Goal: Transaction & Acquisition: Purchase product/service

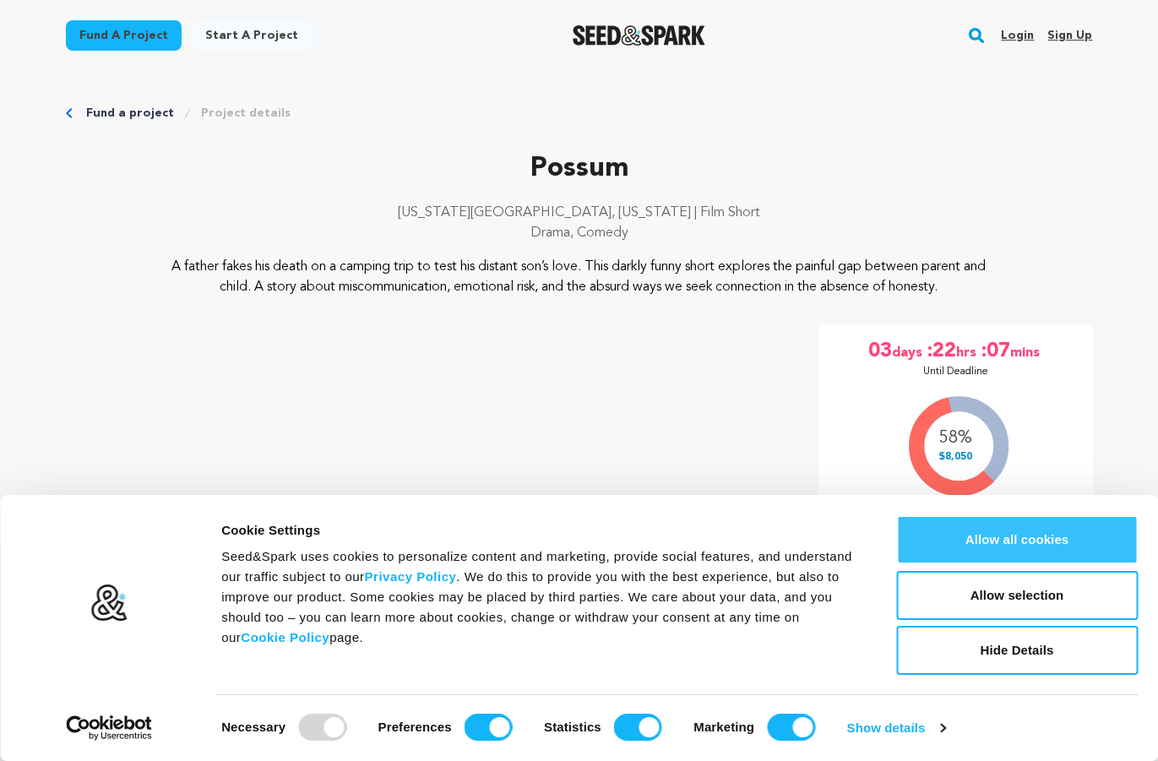
click at [1005, 550] on button "Allow all cookies" at bounding box center [1017, 539] width 242 height 49
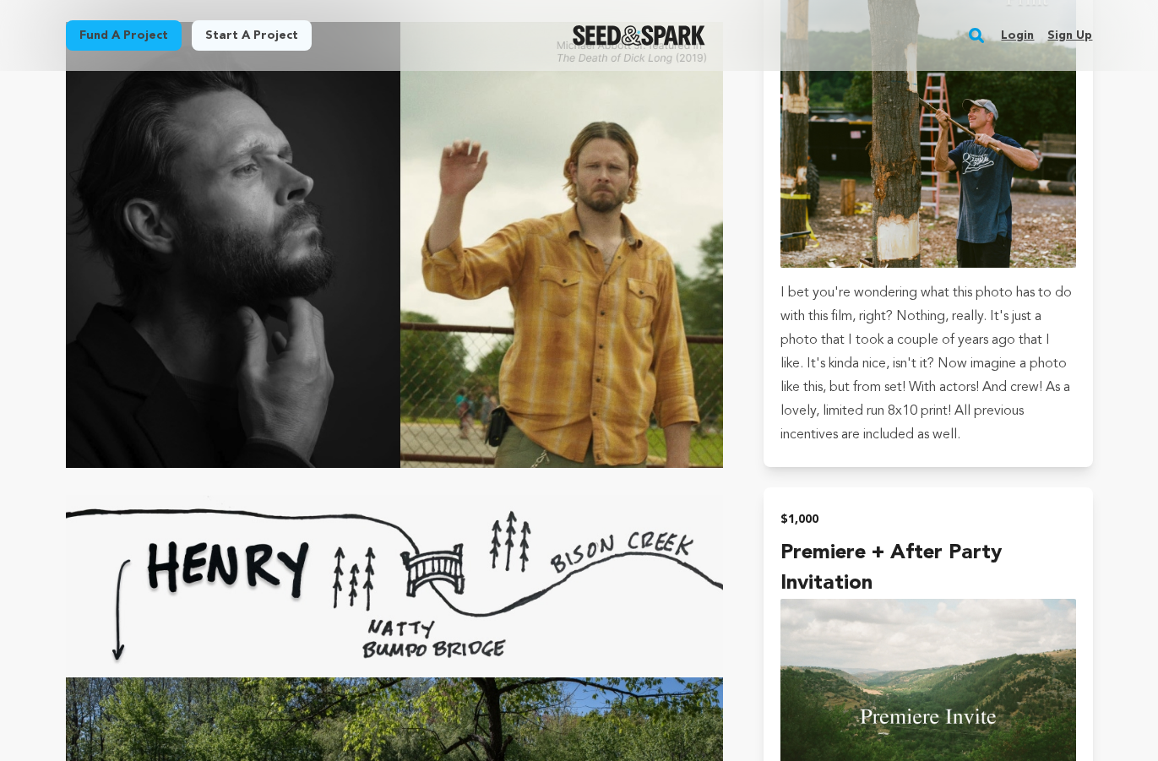
scroll to position [3055, 0]
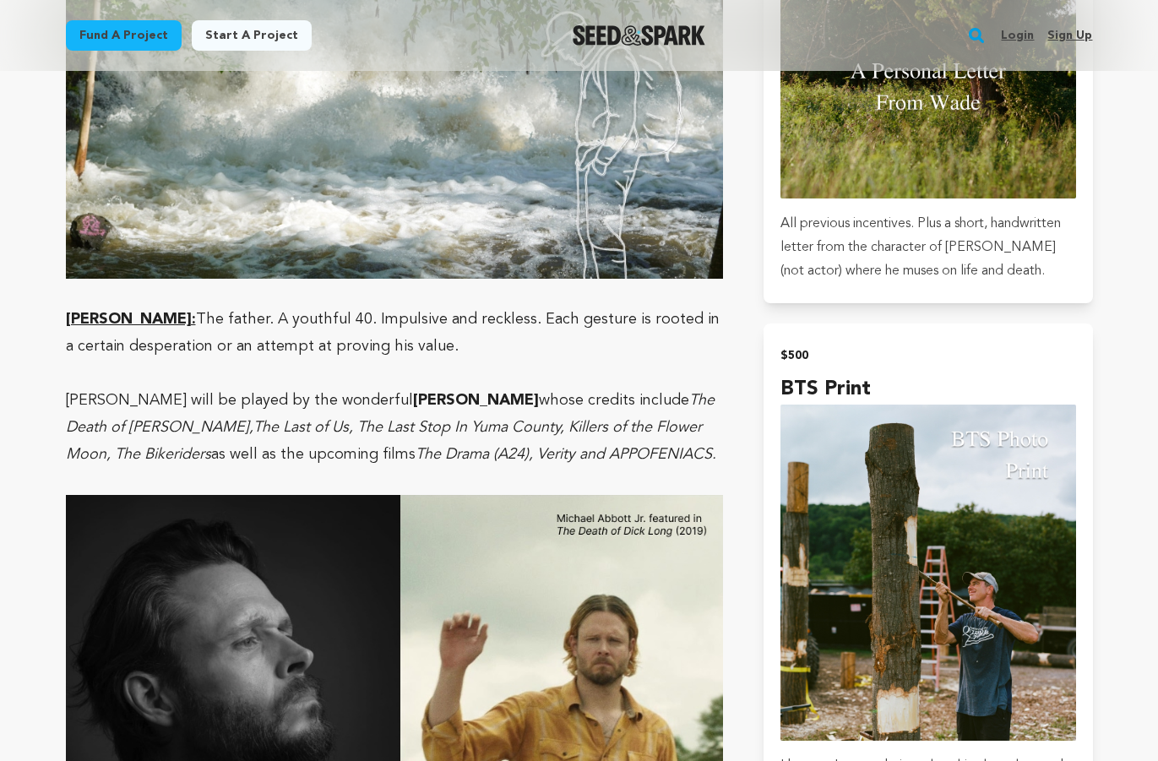
drag, startPoint x: 459, startPoint y: 372, endPoint x: 328, endPoint y: 373, distance: 130.9
click at [413, 393] on strong "[PERSON_NAME]" at bounding box center [476, 400] width 126 height 15
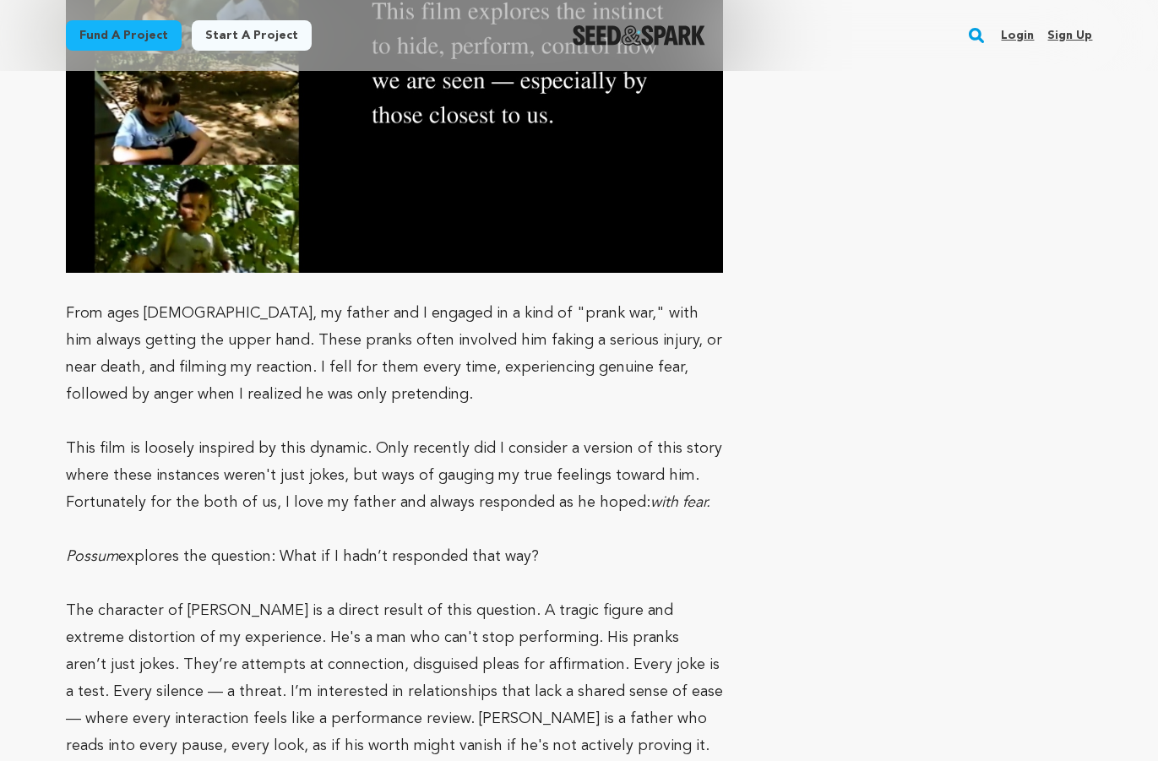
scroll to position [7238, 0]
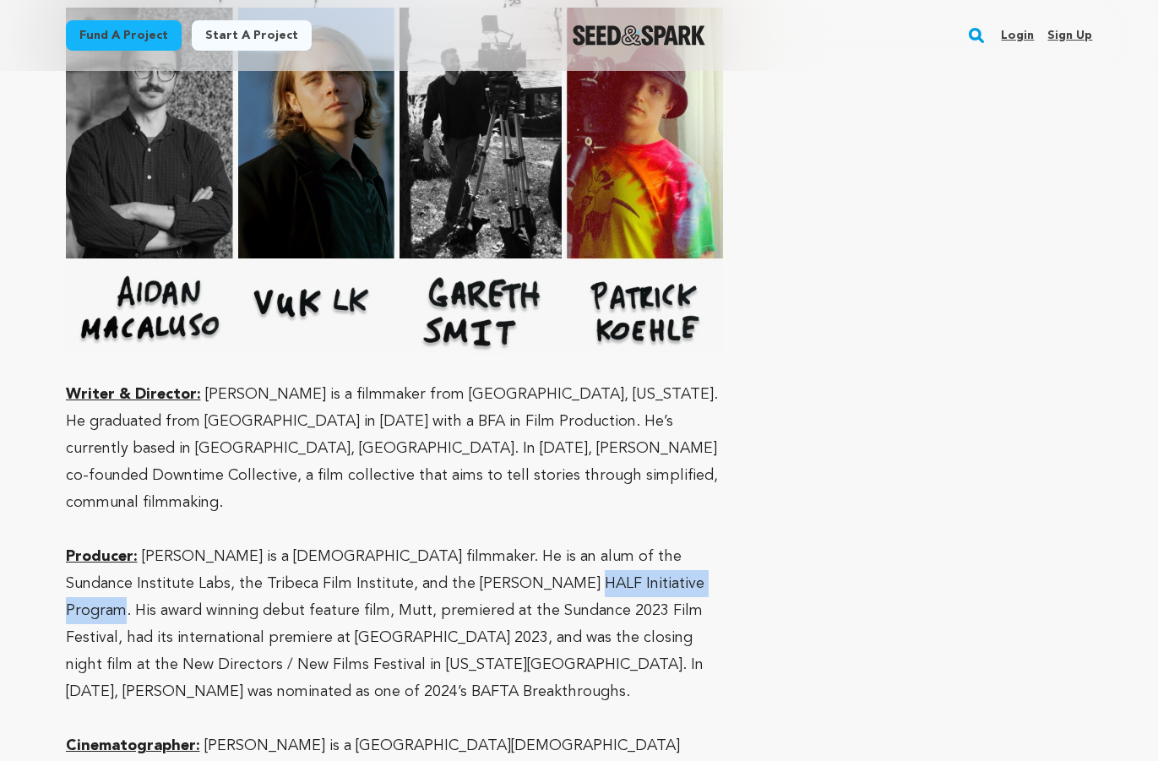
drag, startPoint x: 646, startPoint y: 499, endPoint x: 488, endPoint y: 502, distance: 158.0
click at [488, 543] on p "Producer: Vuk Lungulov-Klotz is a Chilean-Serbian filmmaker. He is an alum of t…" at bounding box center [395, 624] width 658 height 162
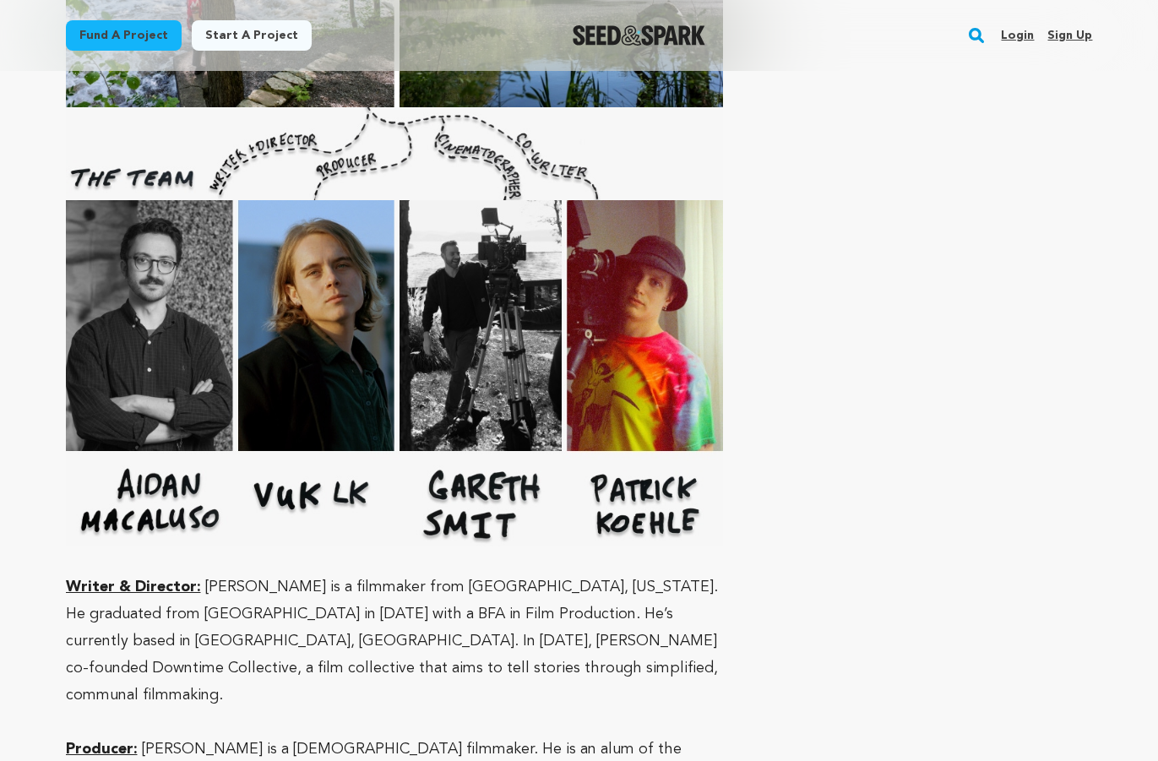
scroll to position [6905, 0]
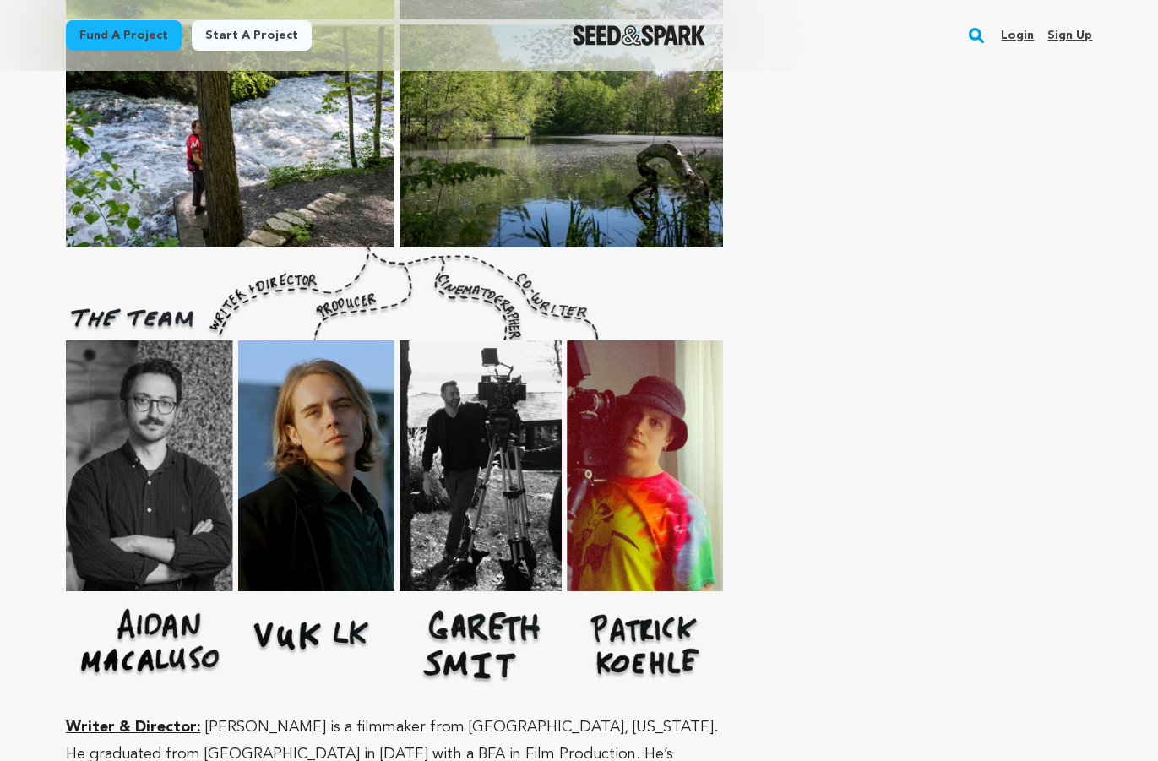
click at [374, 407] on img at bounding box center [395, 513] width 658 height 346
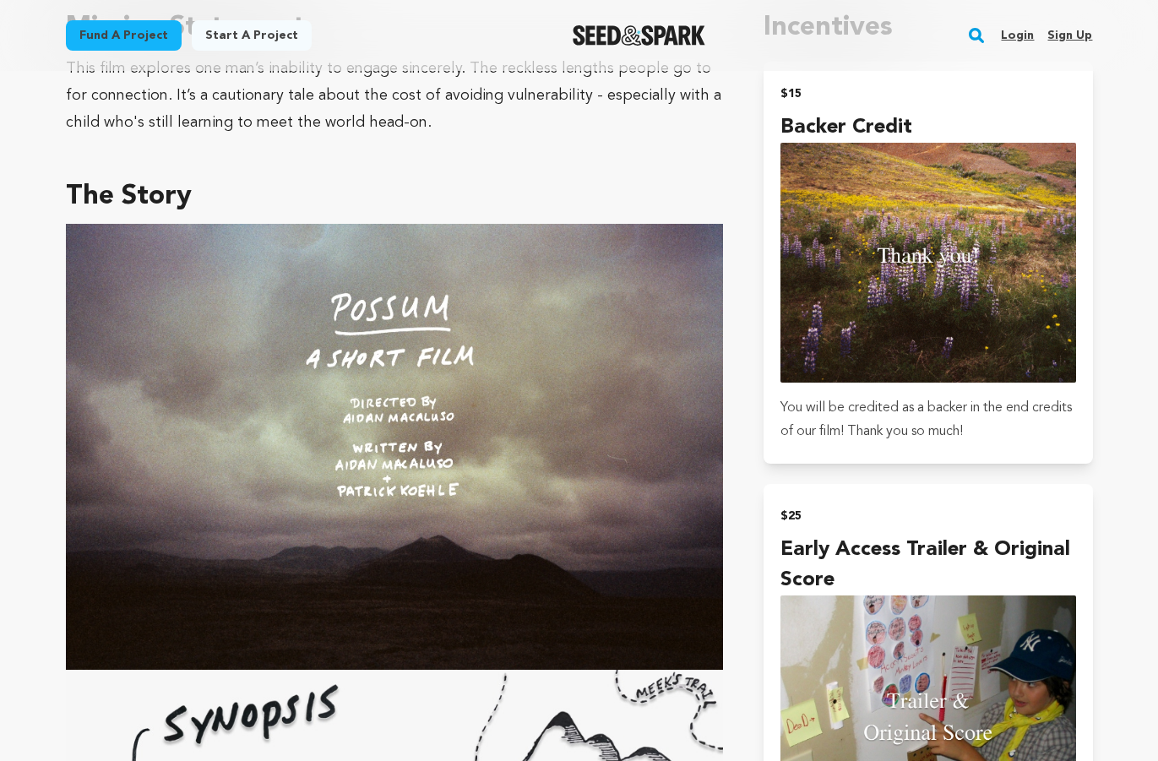
scroll to position [1334, 0]
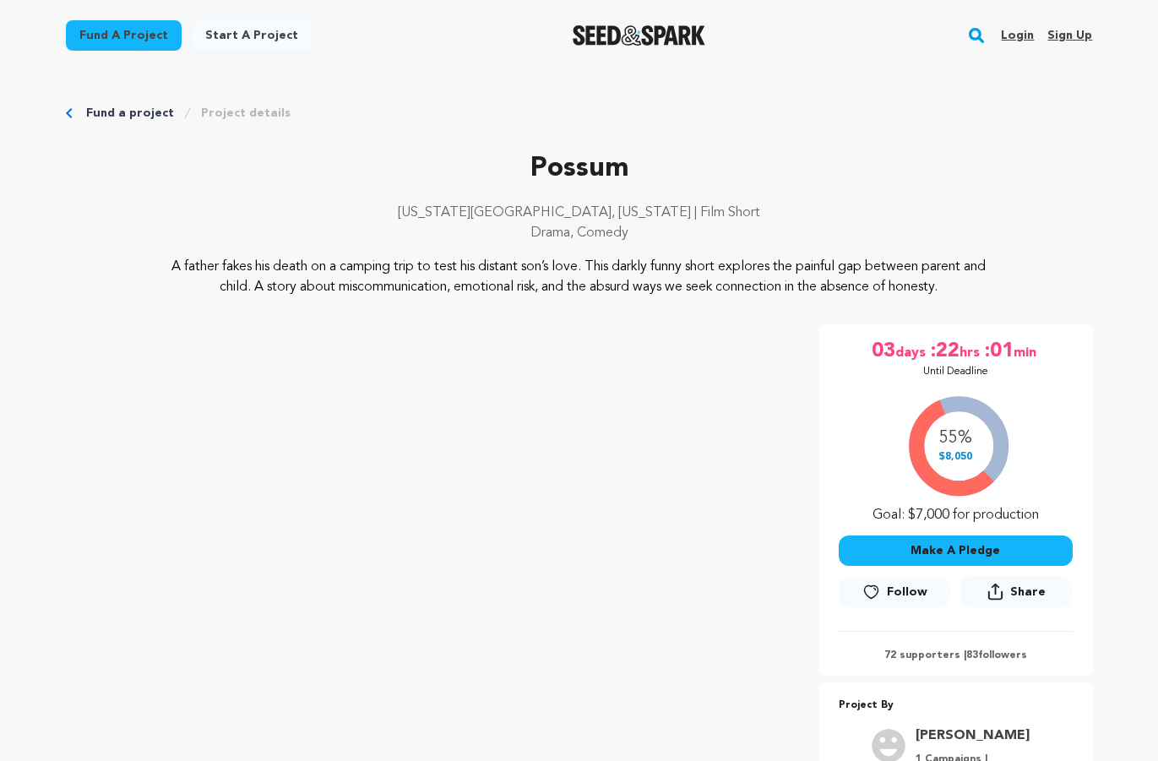
click at [889, 541] on button "Make A Pledge" at bounding box center [956, 550] width 234 height 30
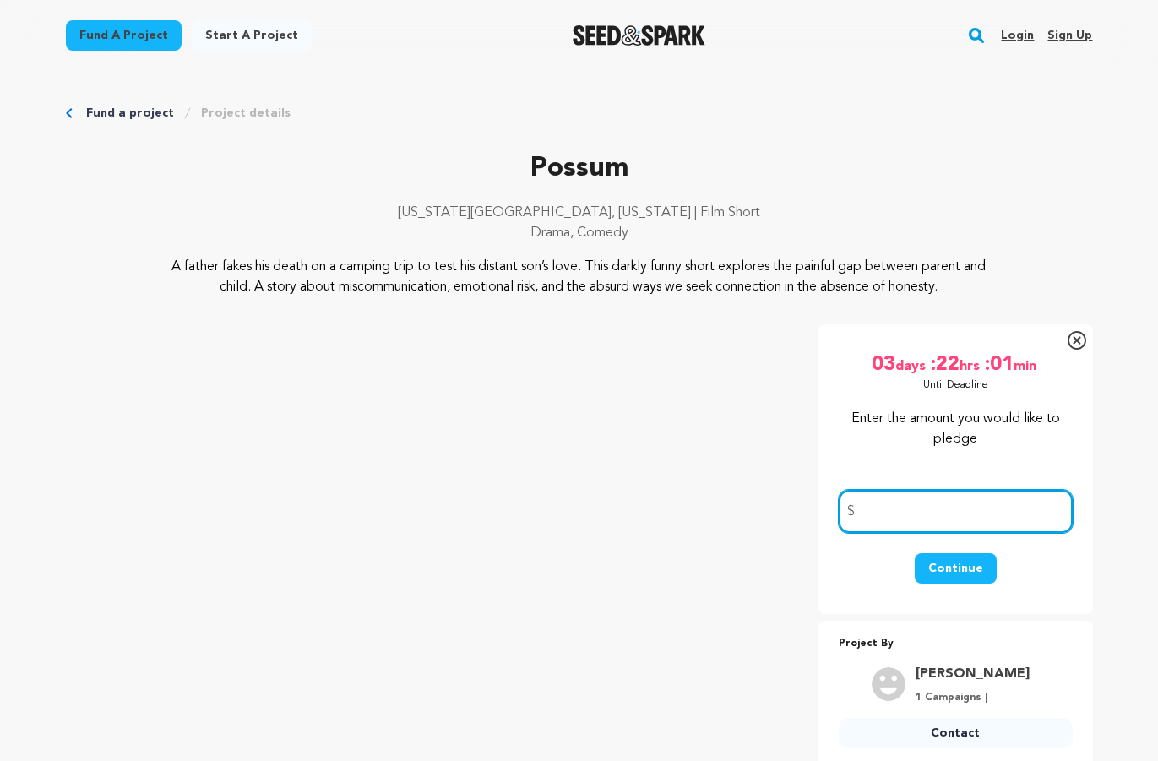
click at [904, 509] on input "number" at bounding box center [956, 511] width 234 height 43
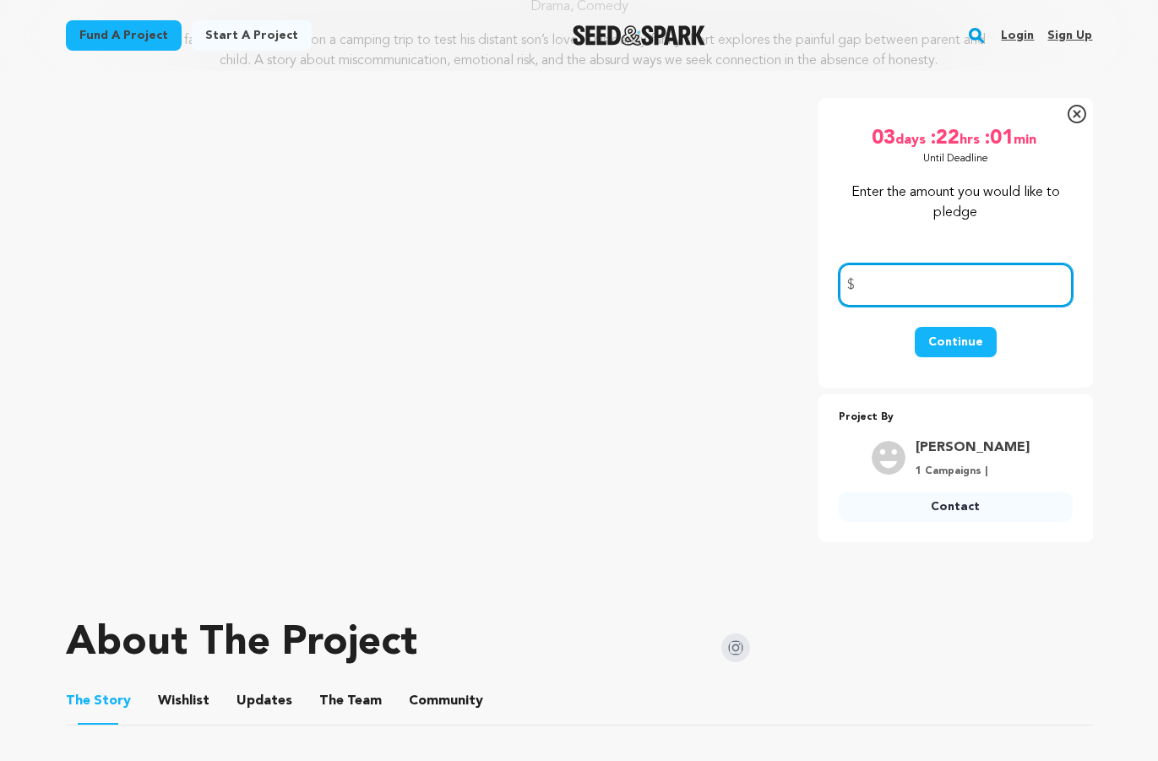
scroll to position [225, 0]
type input "50"
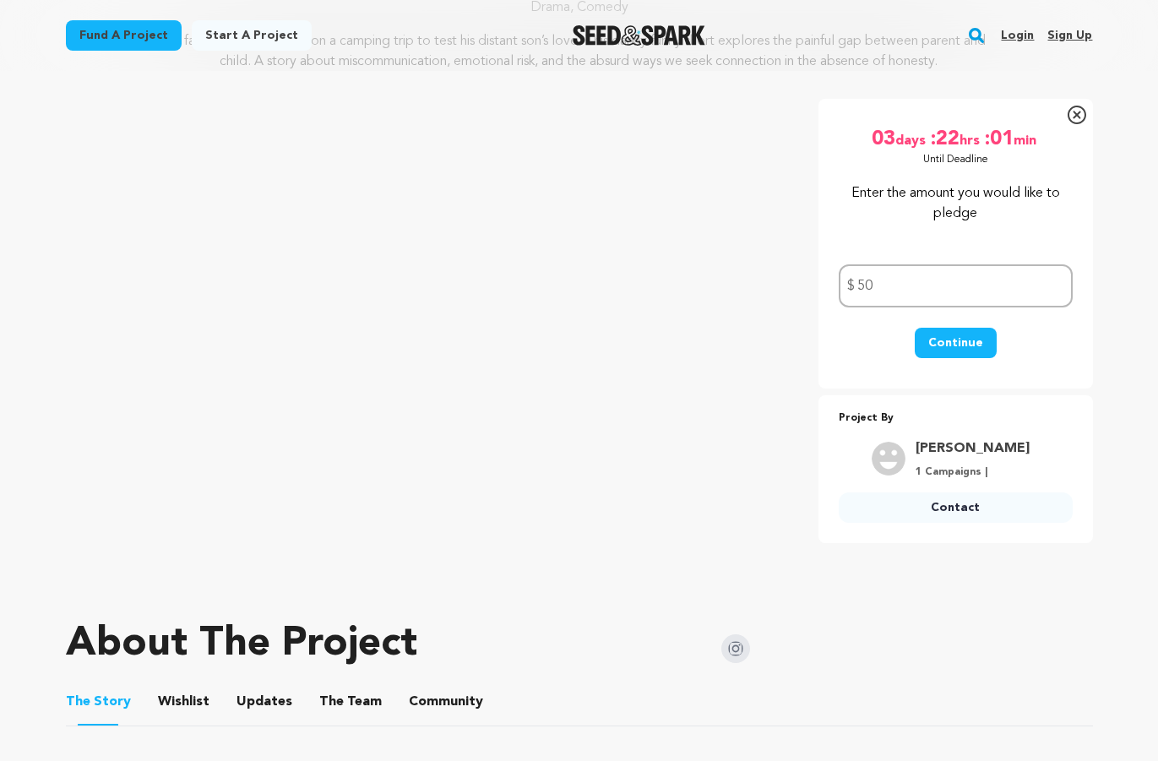
click at [961, 338] on button "Continue" at bounding box center [956, 343] width 82 height 30
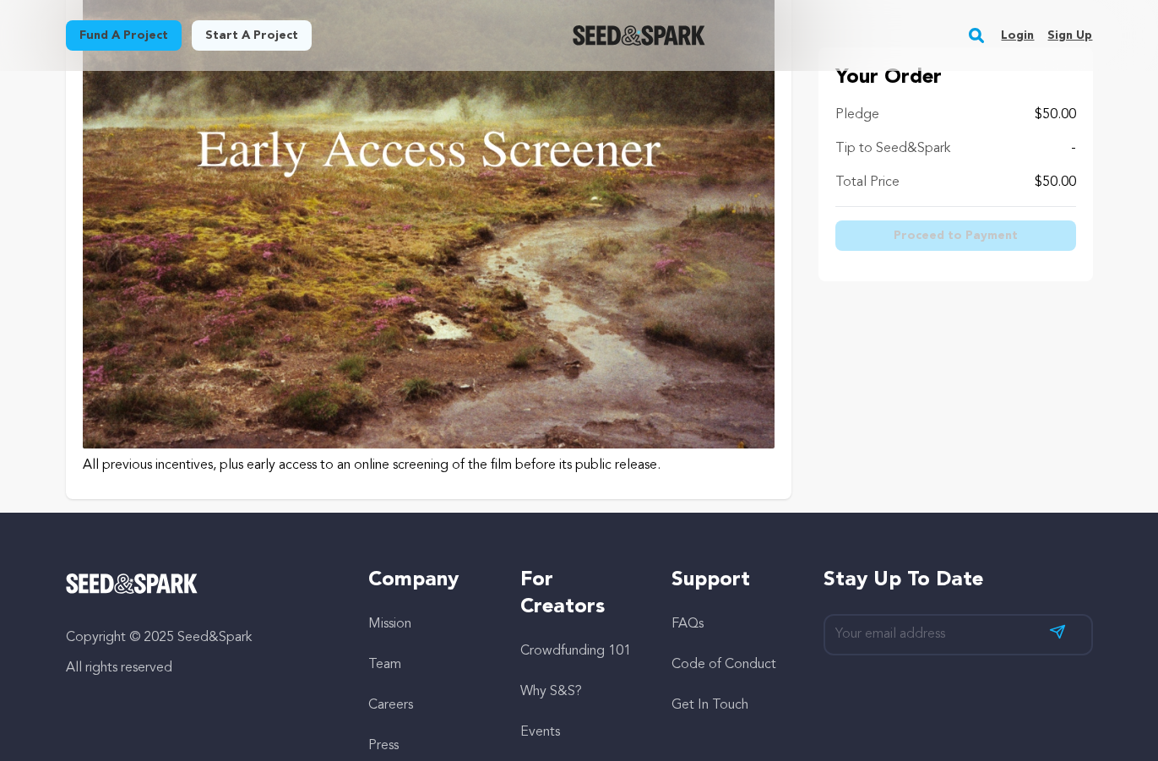
scroll to position [2179, 0]
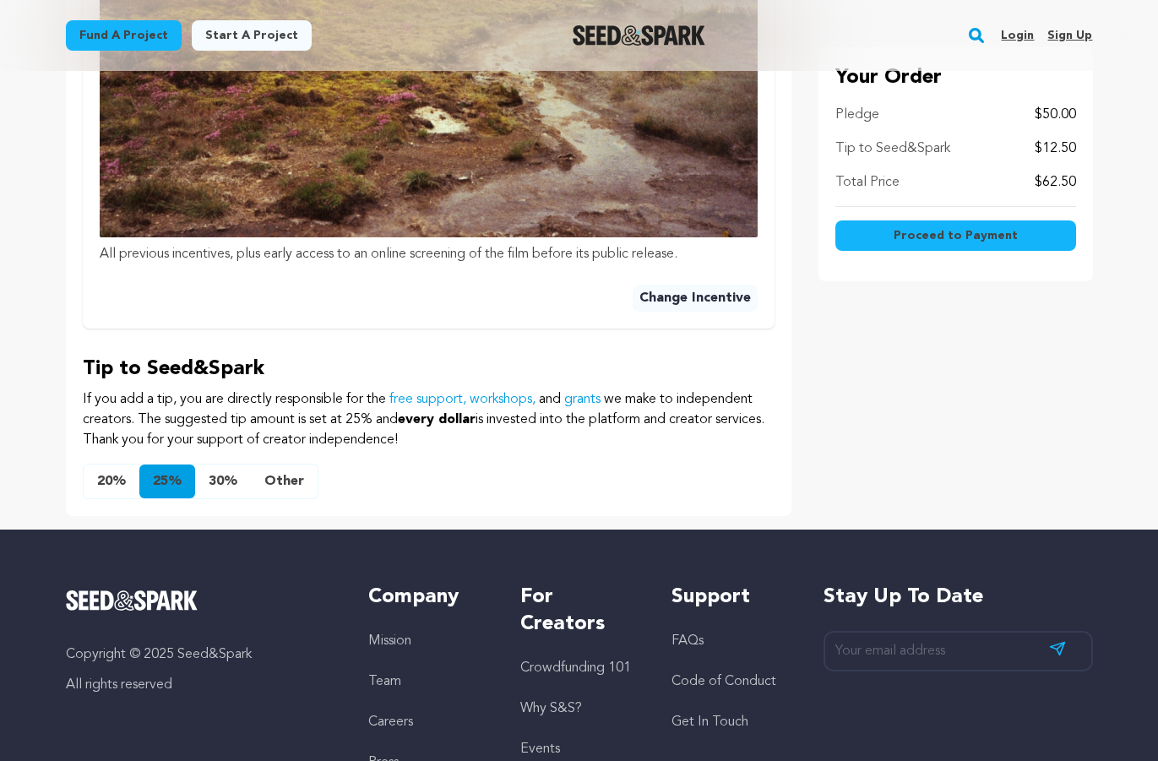
scroll to position [926, 0]
click at [263, 476] on button "Other" at bounding box center [284, 482] width 67 height 34
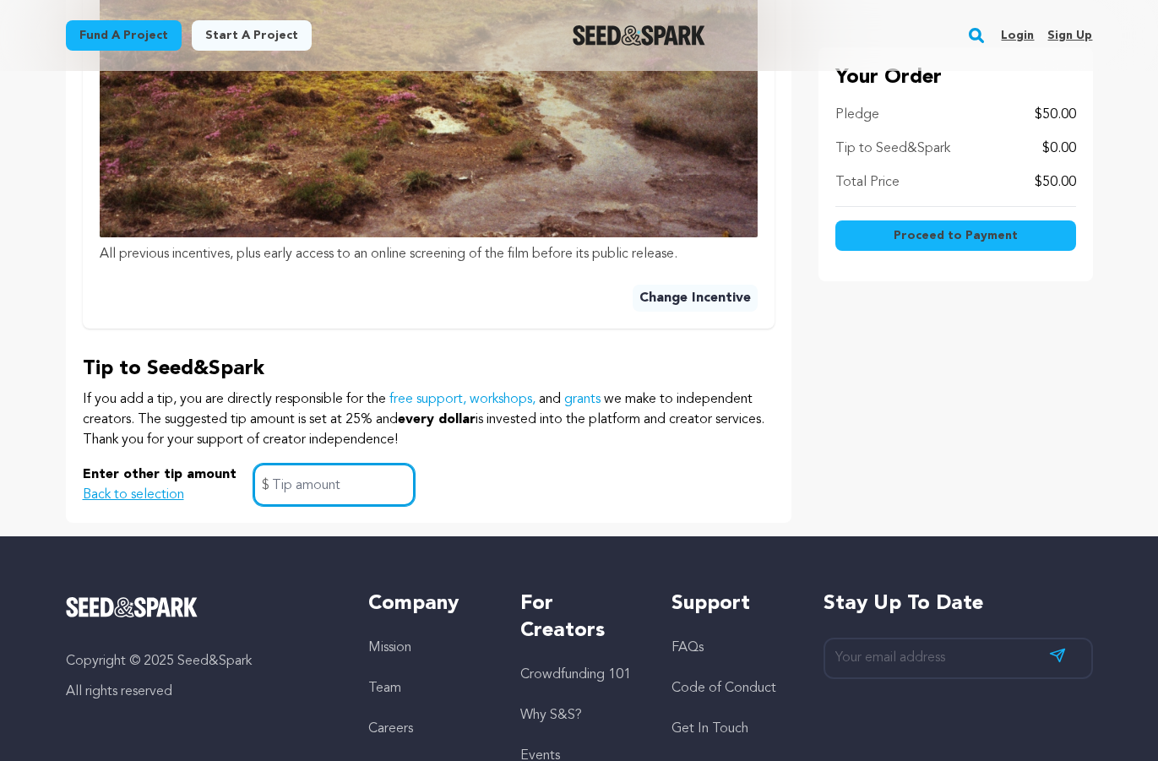
click at [300, 478] on input "text" at bounding box center [333, 485] width 161 height 43
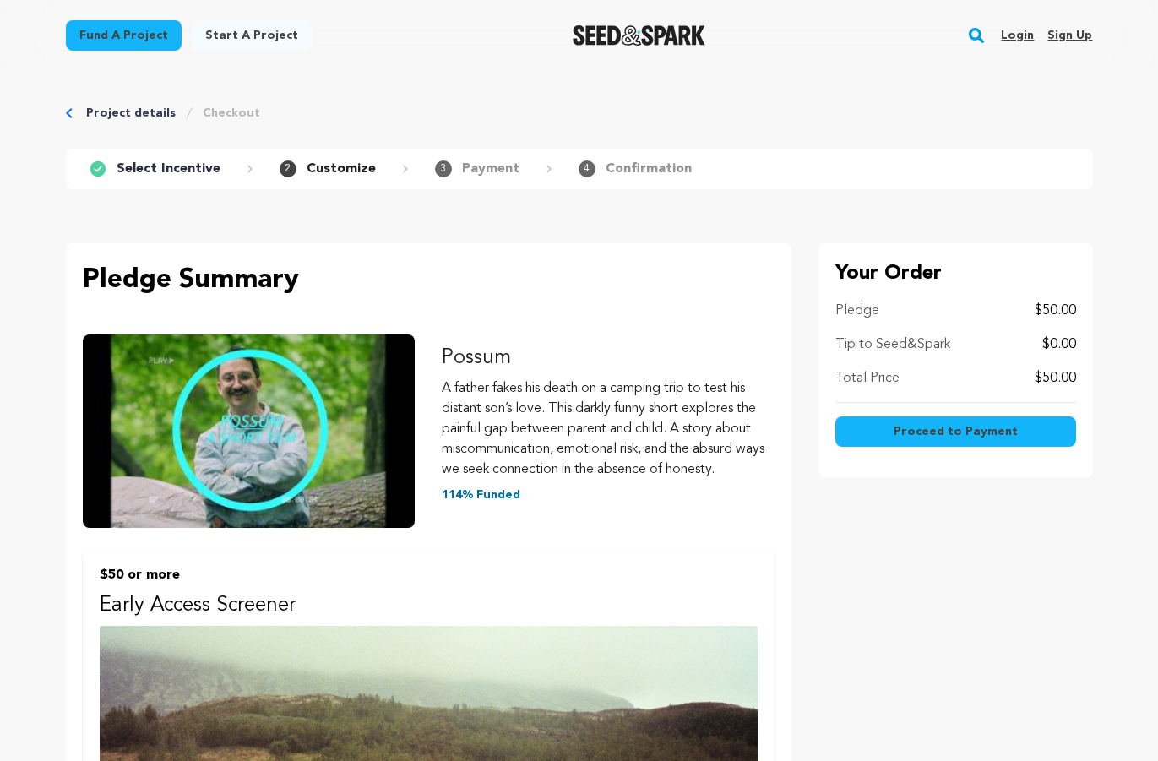
scroll to position [0, 0]
type input "0"
click at [861, 443] on button "Proceed to Payment" at bounding box center [955, 431] width 241 height 30
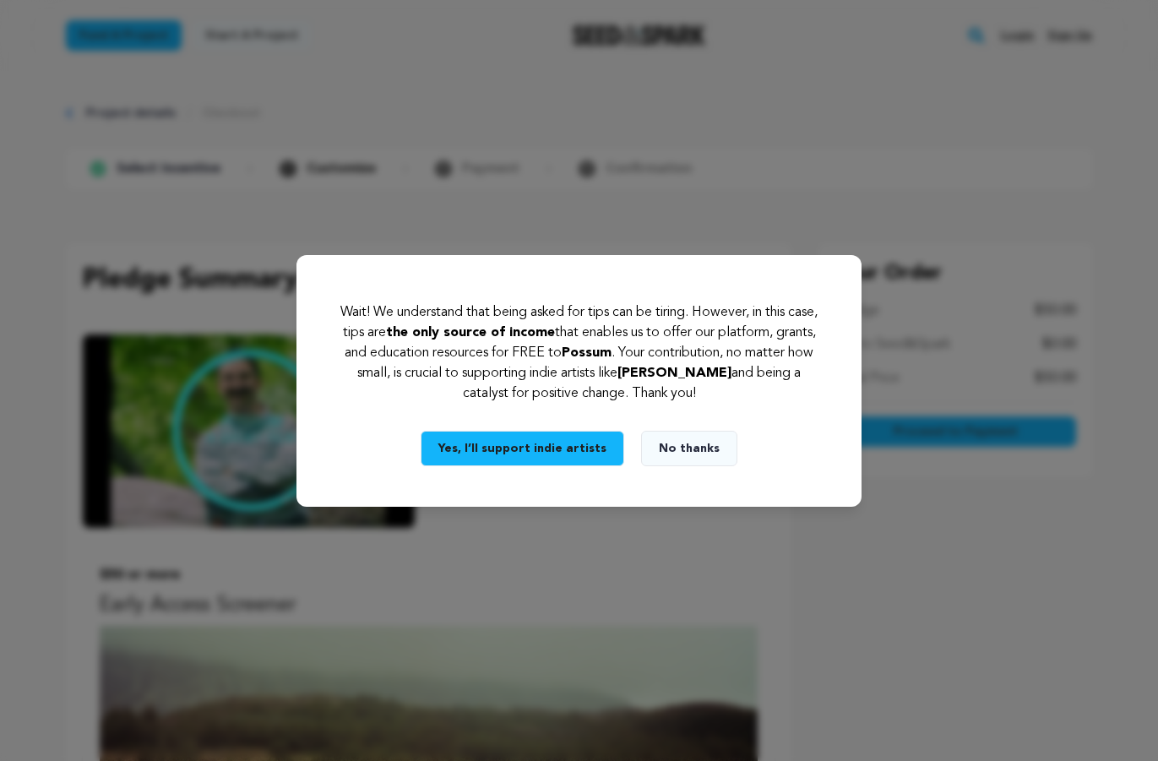
click at [596, 455] on button "Yes, I’ll support indie artists" at bounding box center [523, 448] width 204 height 35
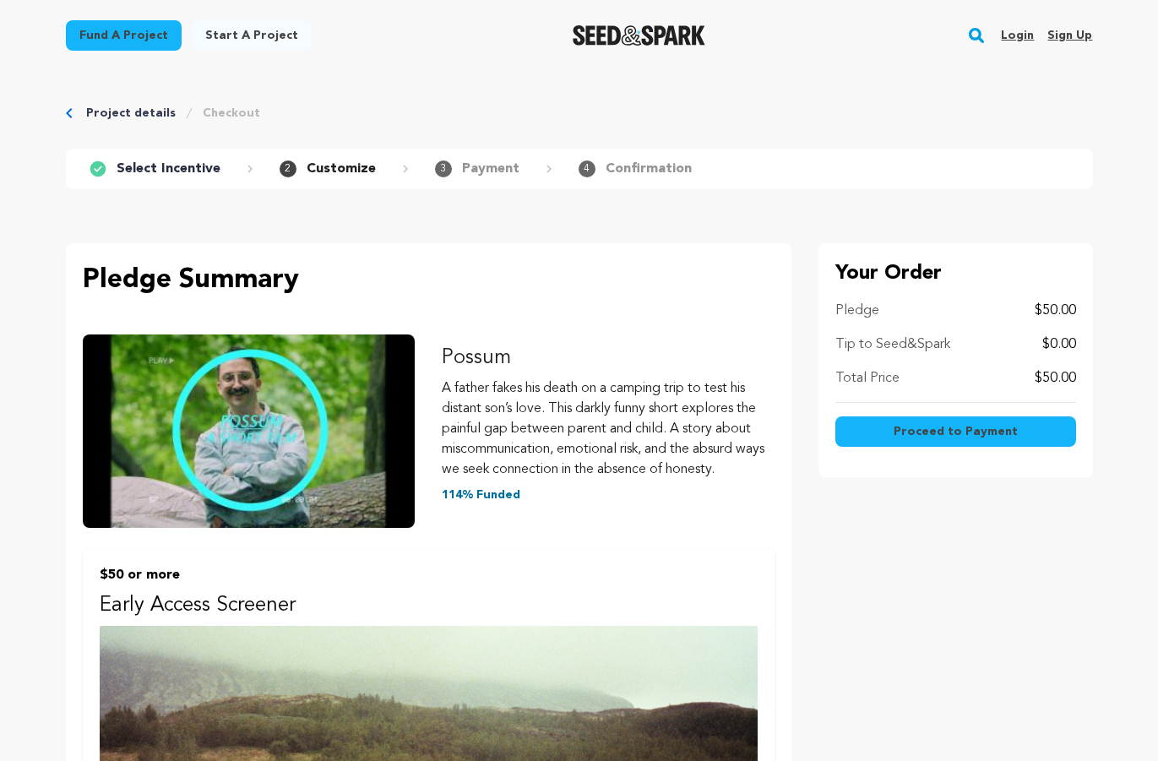
scroll to position [1030, 0]
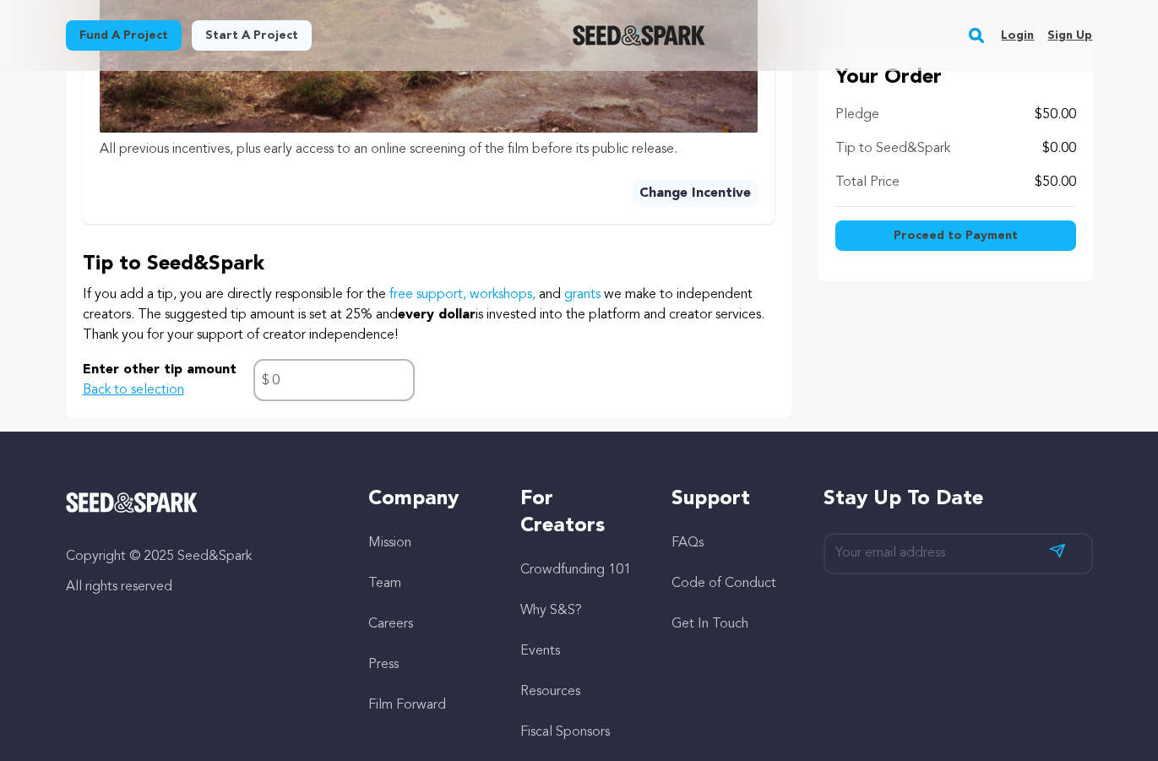
click at [889, 242] on button "Proceed to Payment" at bounding box center [955, 235] width 241 height 30
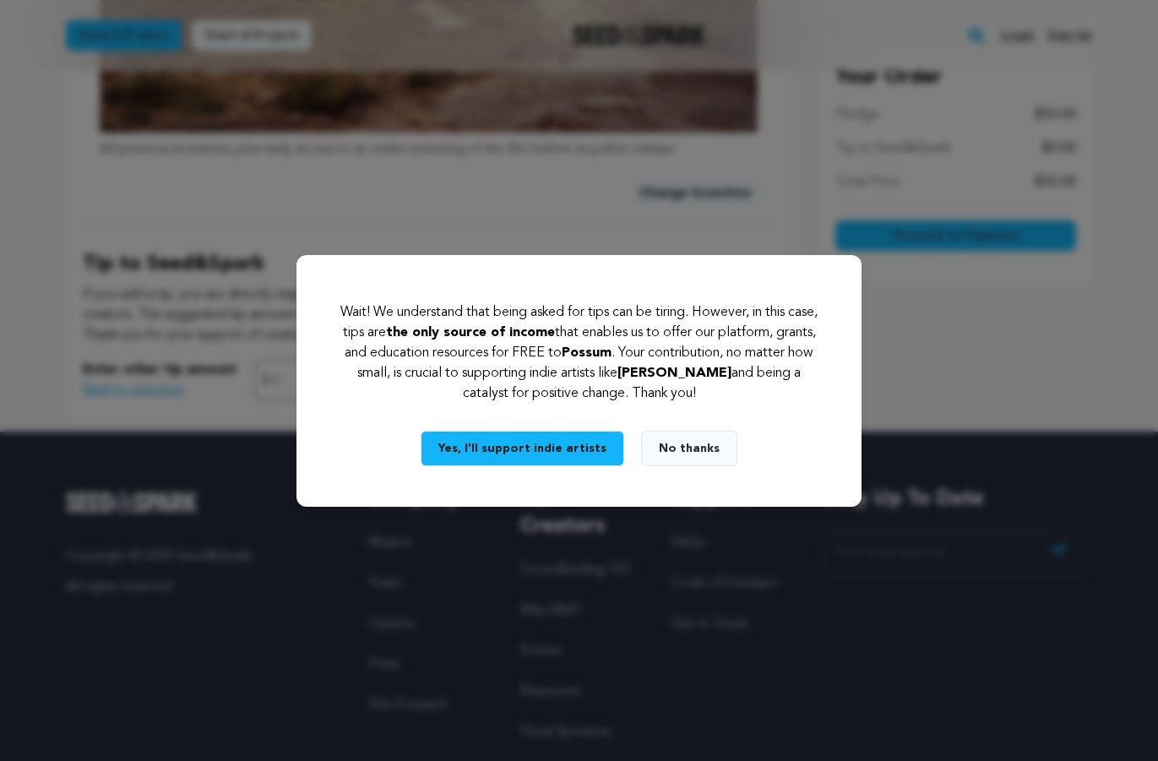
click at [668, 443] on button "No thanks" at bounding box center [689, 448] width 96 height 35
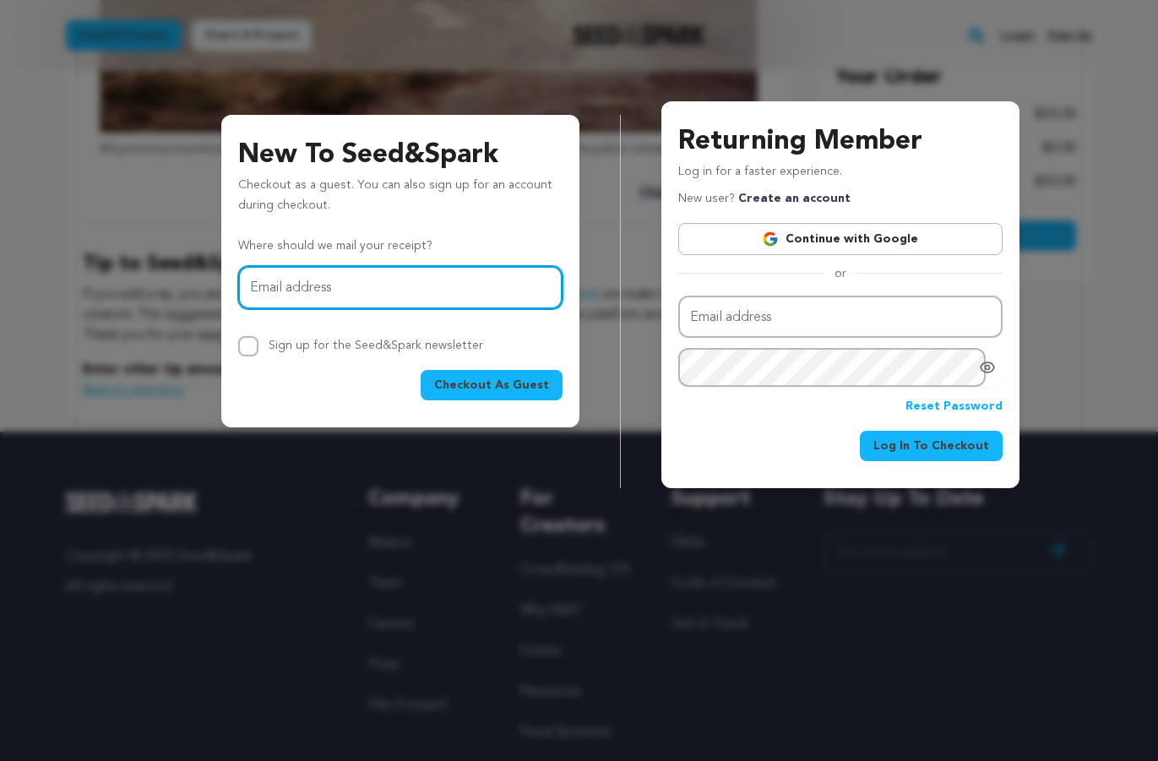
click at [404, 291] on input "Email address" at bounding box center [400, 287] width 324 height 43
type input "jcanellos411@gmail.com"
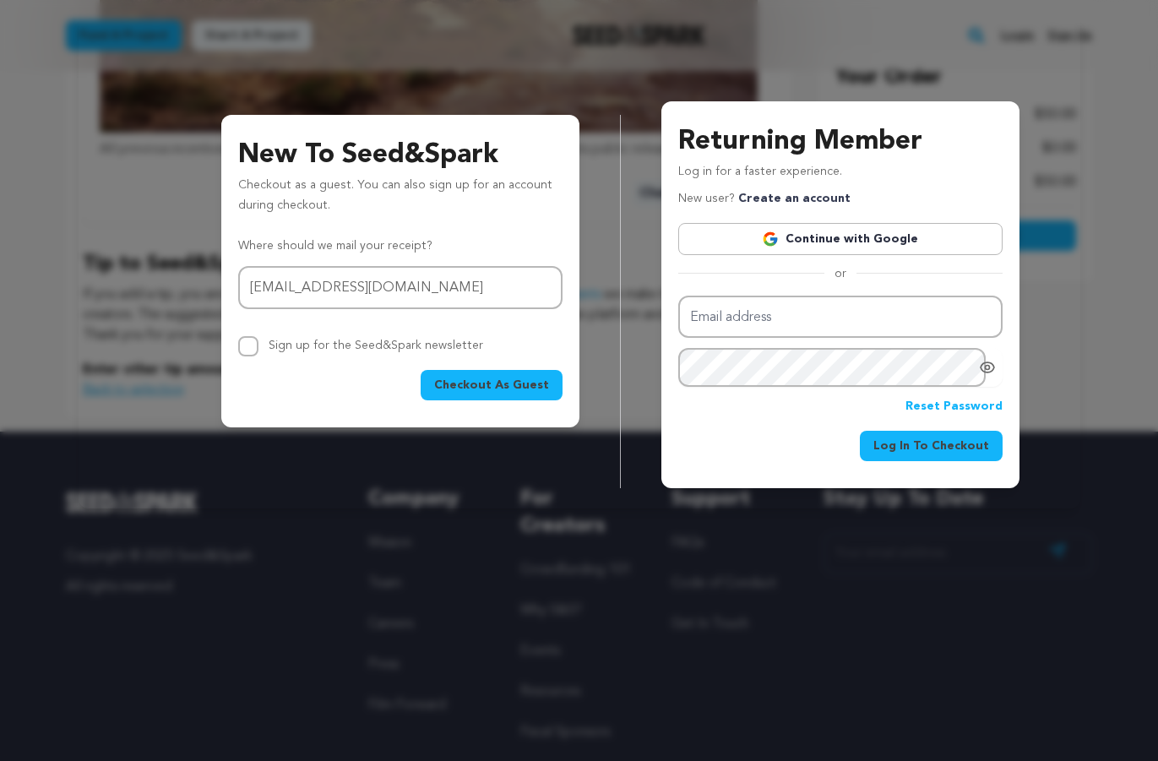
click at [456, 388] on span "Checkout As Guest" at bounding box center [491, 385] width 115 height 17
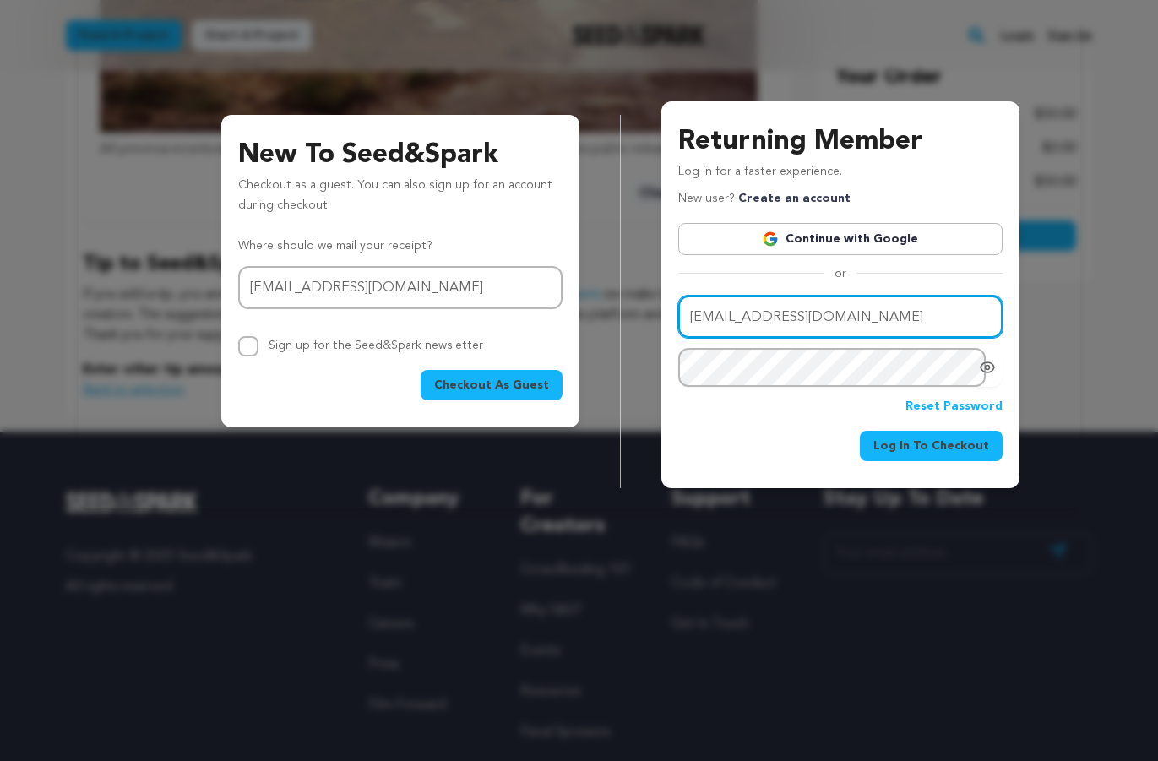
type input "jcanellos411@gmail.com"
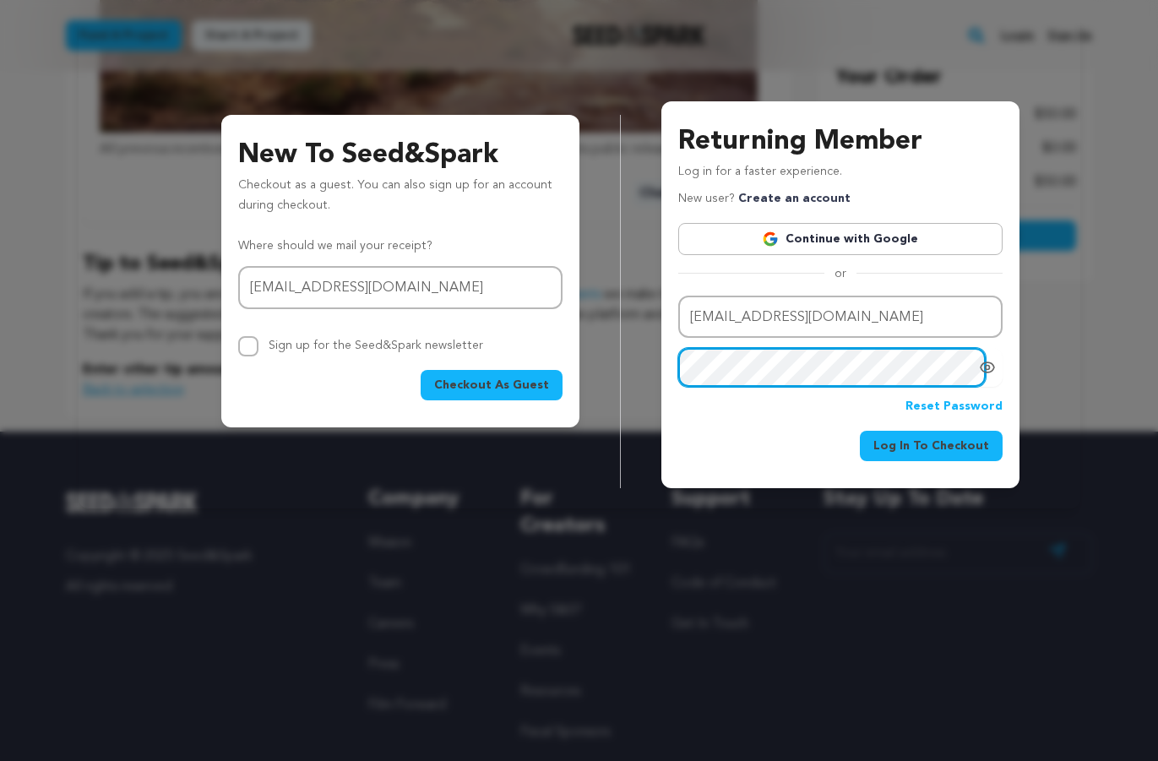
click at [935, 445] on button "Log In To Checkout" at bounding box center [931, 446] width 143 height 30
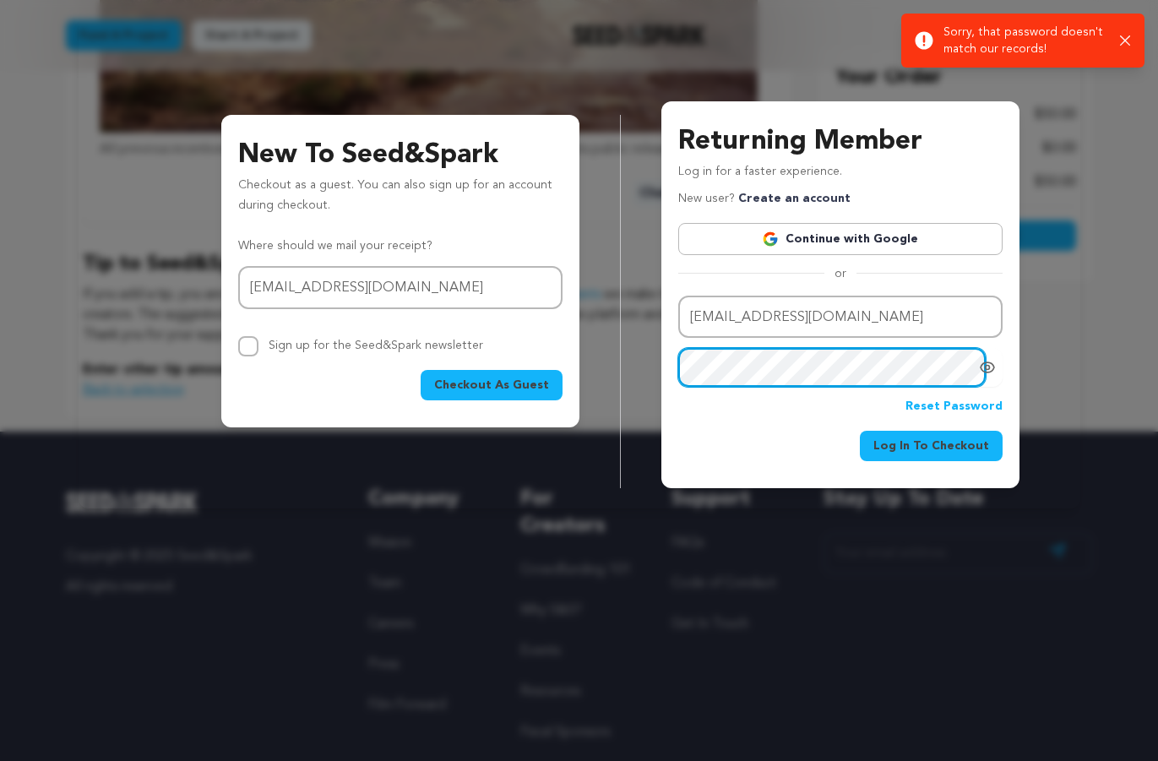
click at [935, 445] on button "Log In To Checkout" at bounding box center [931, 446] width 143 height 30
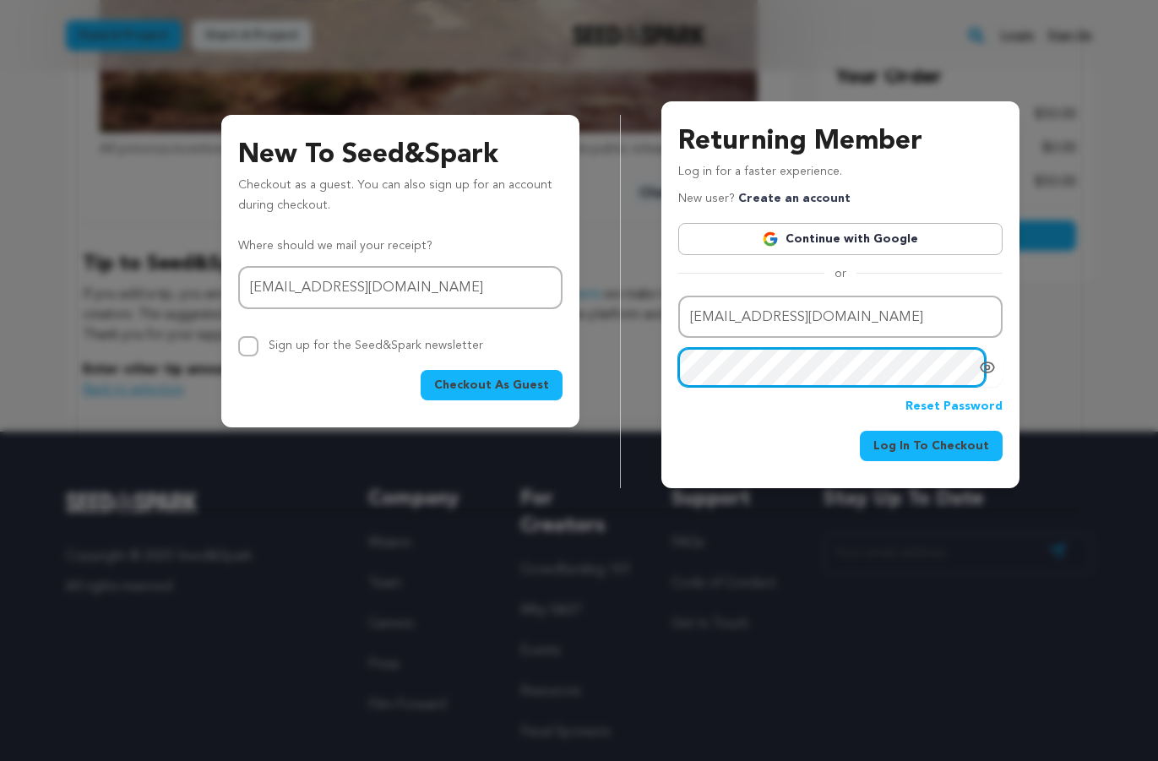
click at [935, 445] on button "Log In To Checkout" at bounding box center [931, 446] width 143 height 30
